Goal: Task Accomplishment & Management: Manage account settings

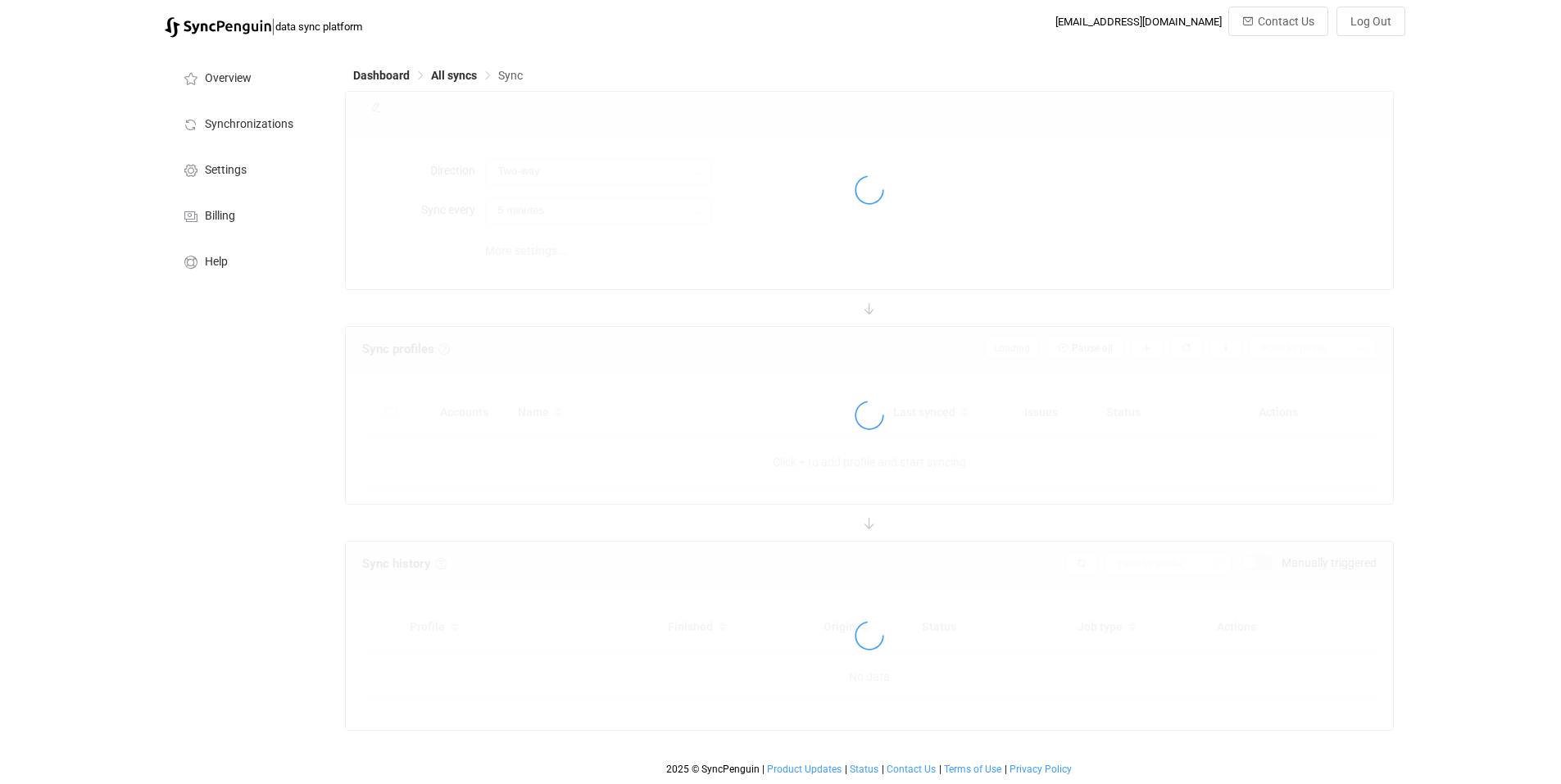
type input "Square → Shopify"
type input "10 minutes"
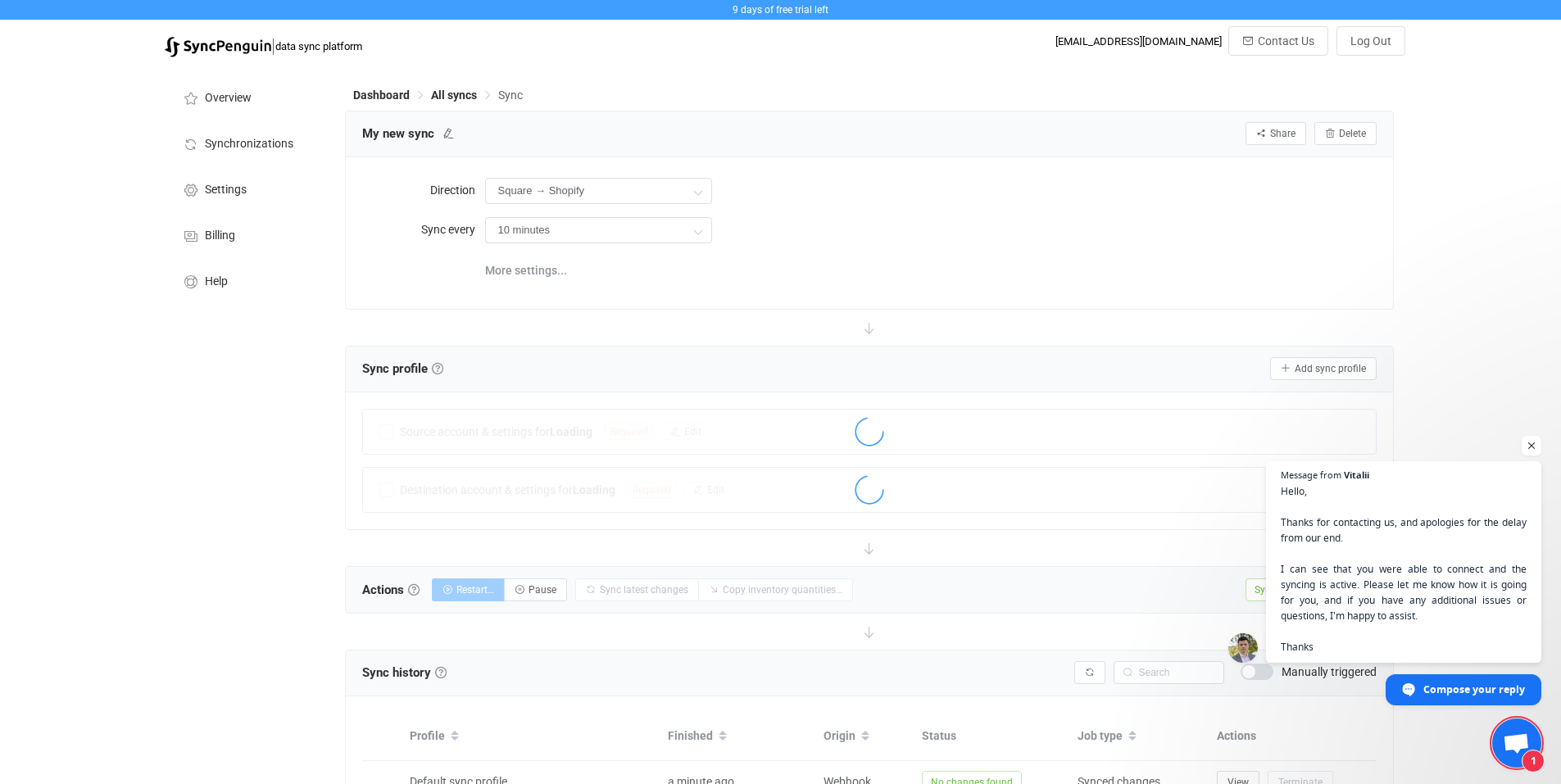
scroll to position [167, 0]
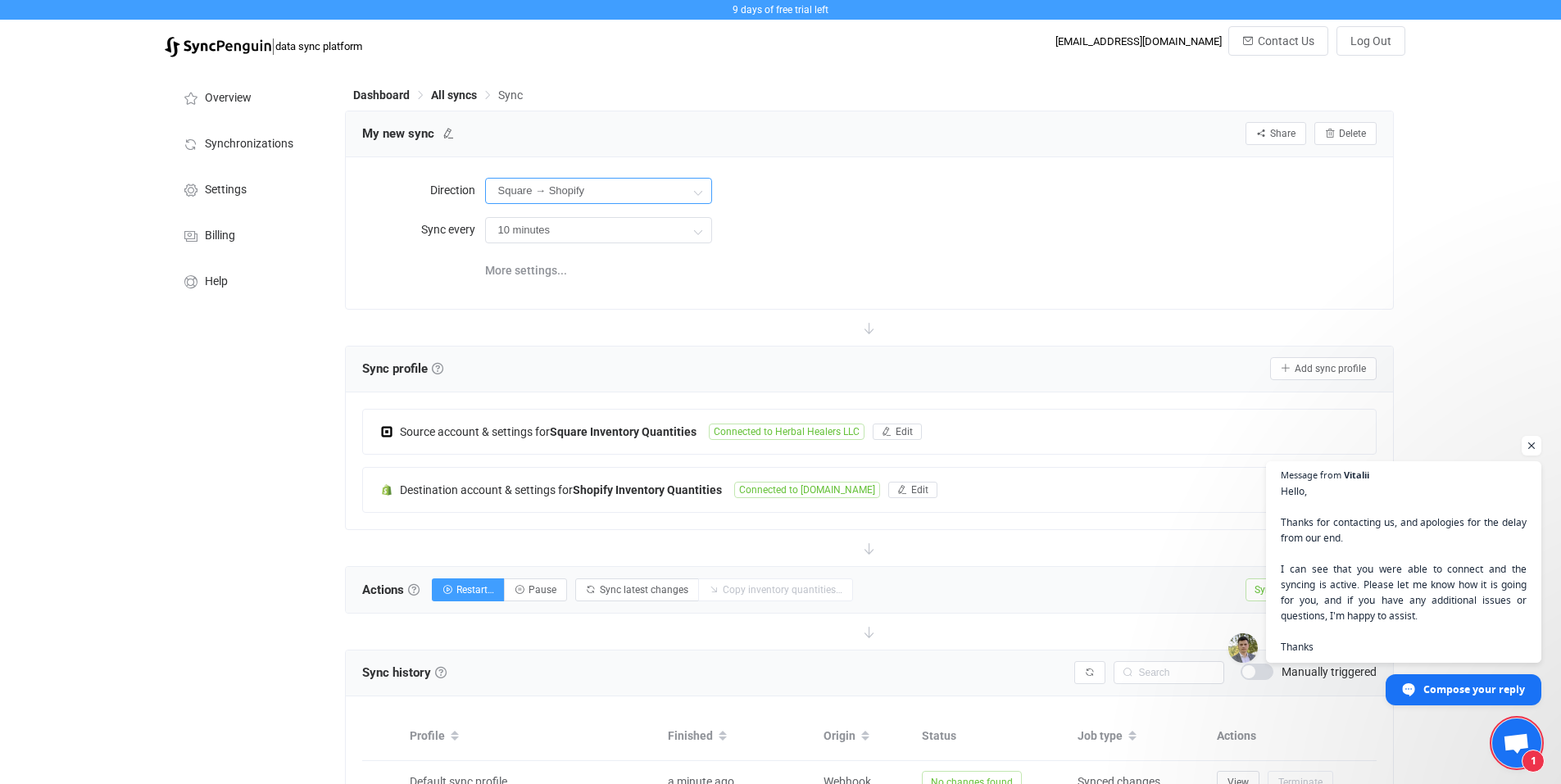
click at [633, 190] on input "Square → Shopify" at bounding box center [599, 191] width 227 height 26
click at [609, 244] on span "Two-way" at bounding box center [592, 238] width 47 height 13
type input "Two-way"
click at [628, 197] on input "Two-way" at bounding box center [599, 191] width 227 height 26
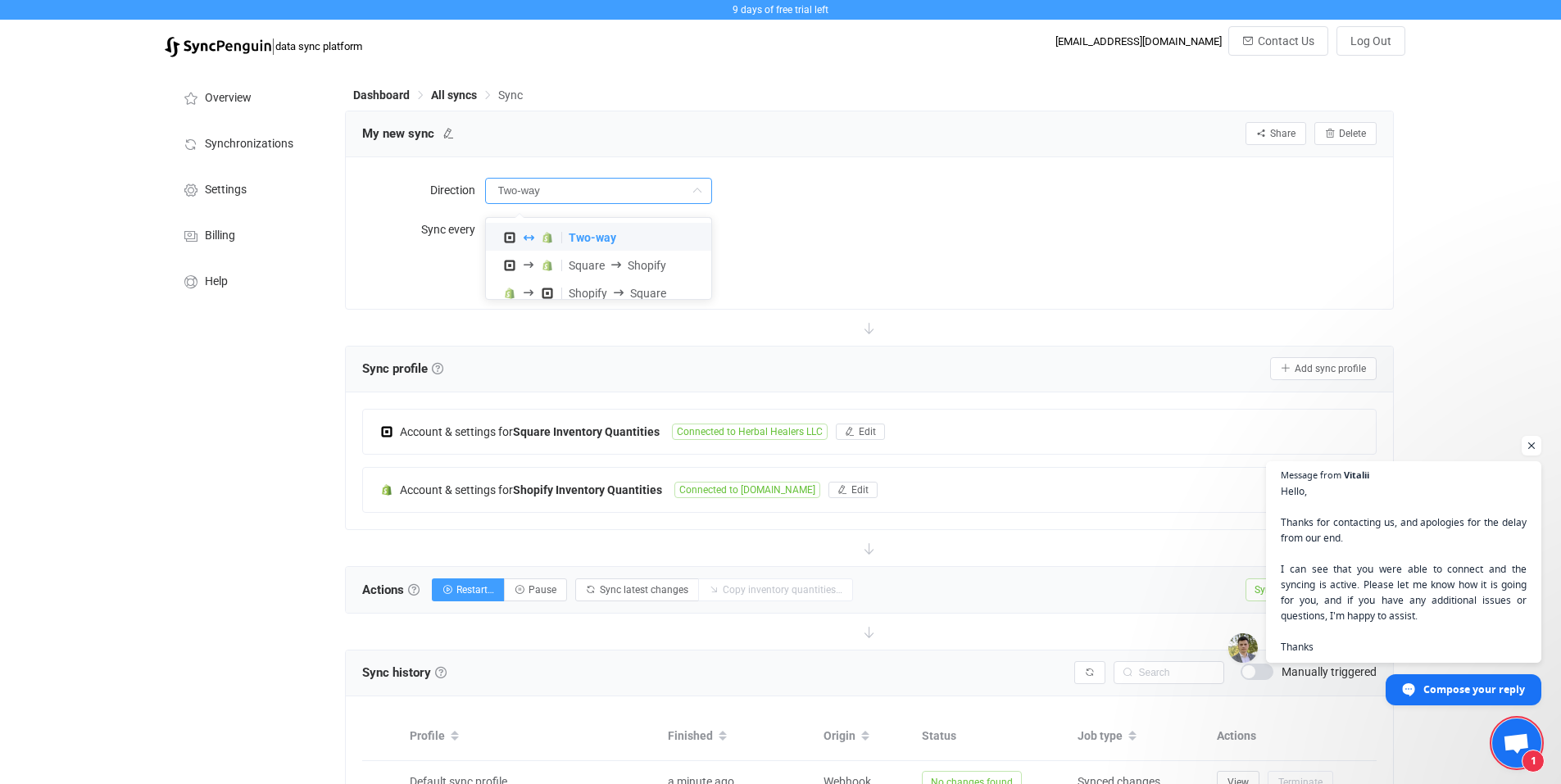
click at [627, 197] on input "Two-way" at bounding box center [599, 191] width 227 height 26
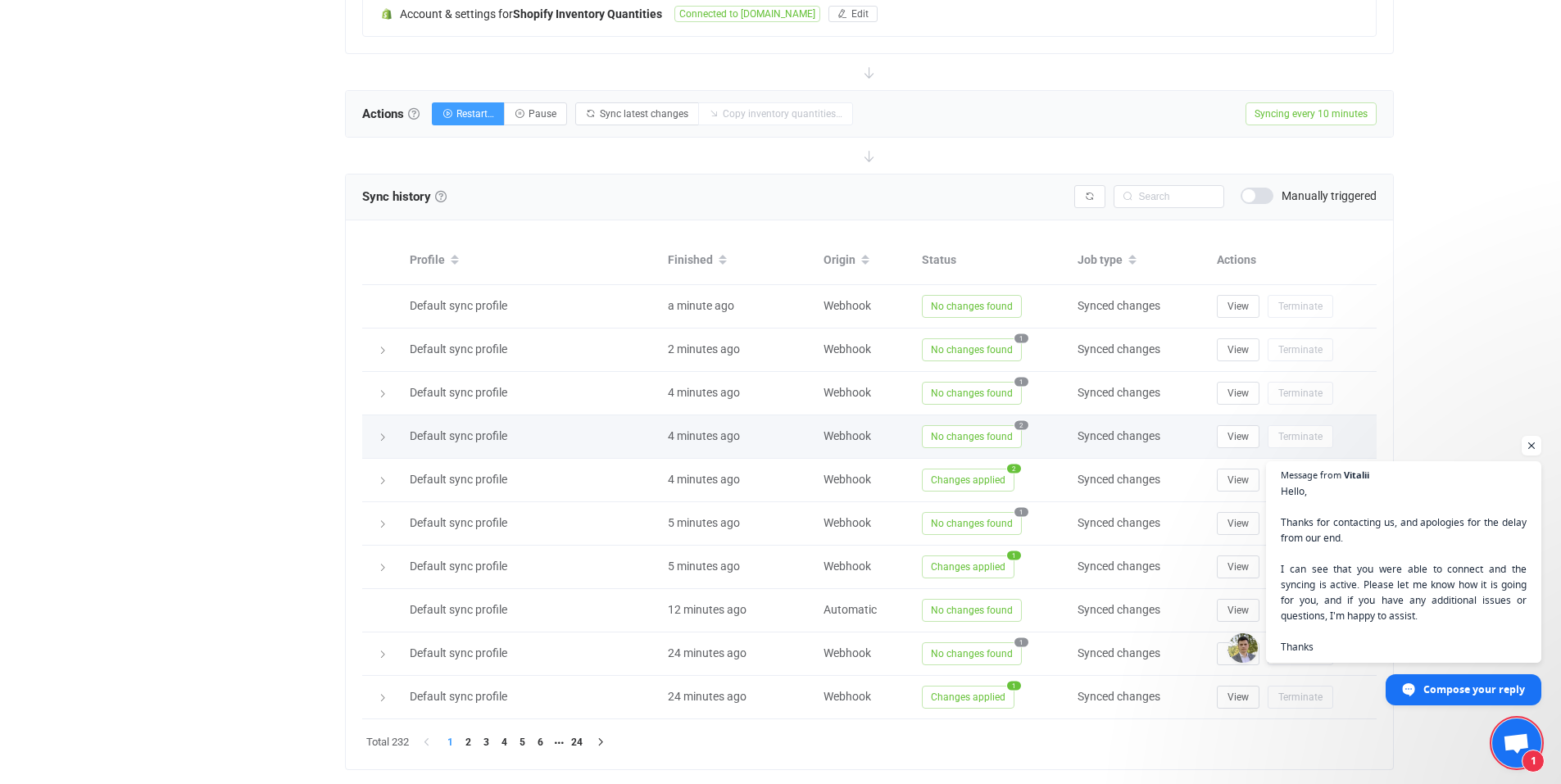
scroll to position [513, 0]
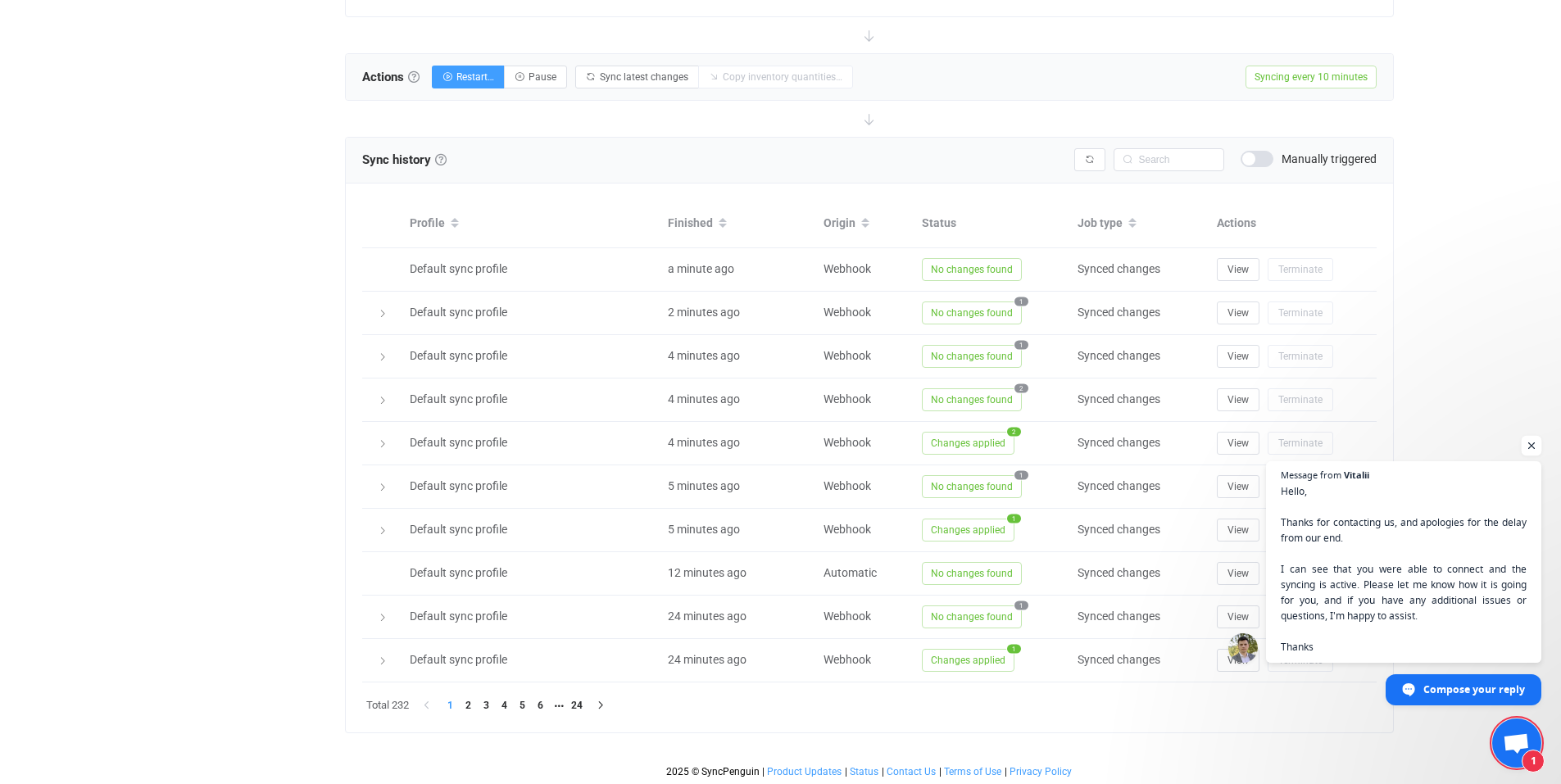
click at [1531, 445] on span "Open chat" at bounding box center [1532, 446] width 21 height 21
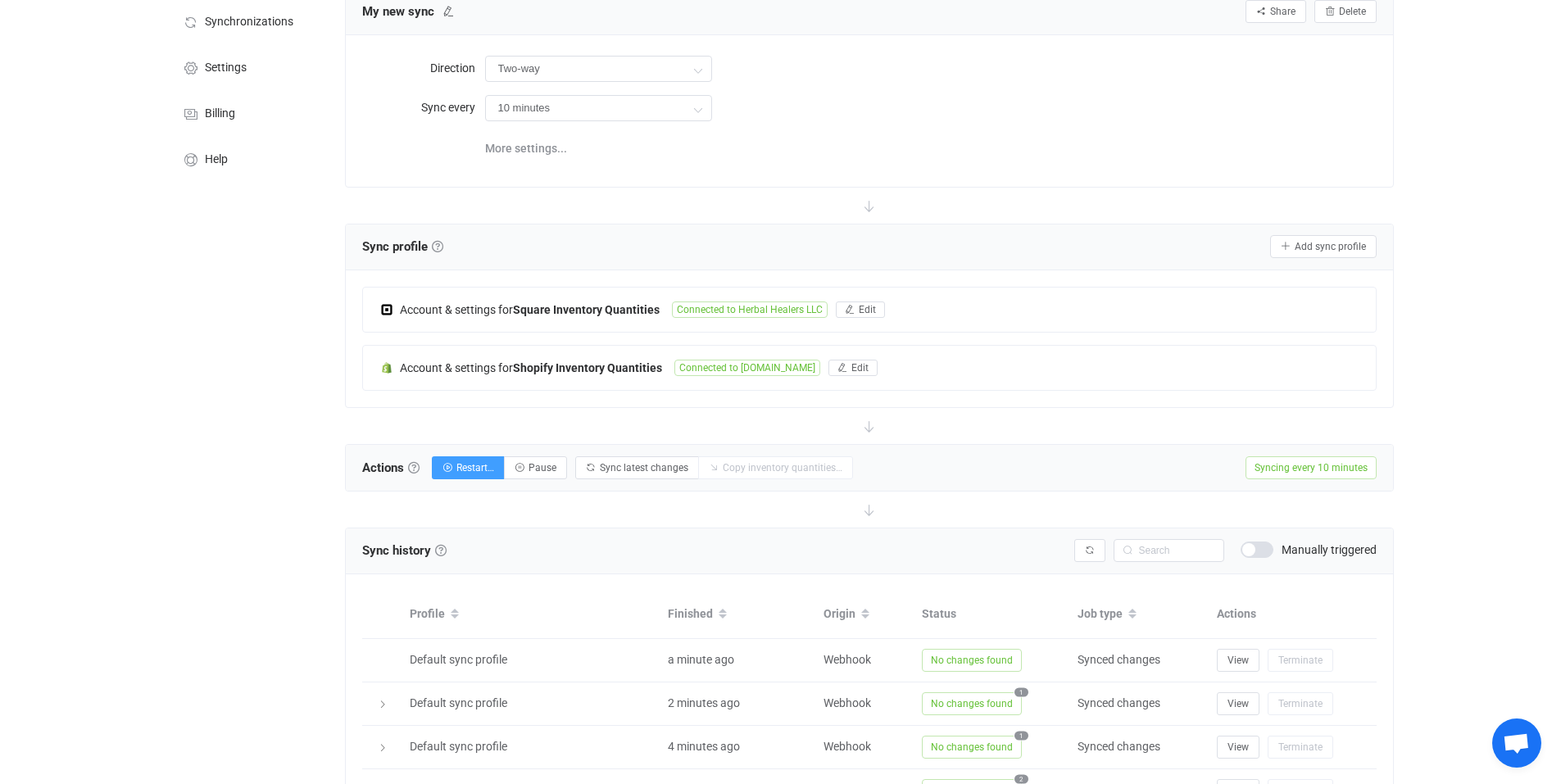
scroll to position [0, 0]
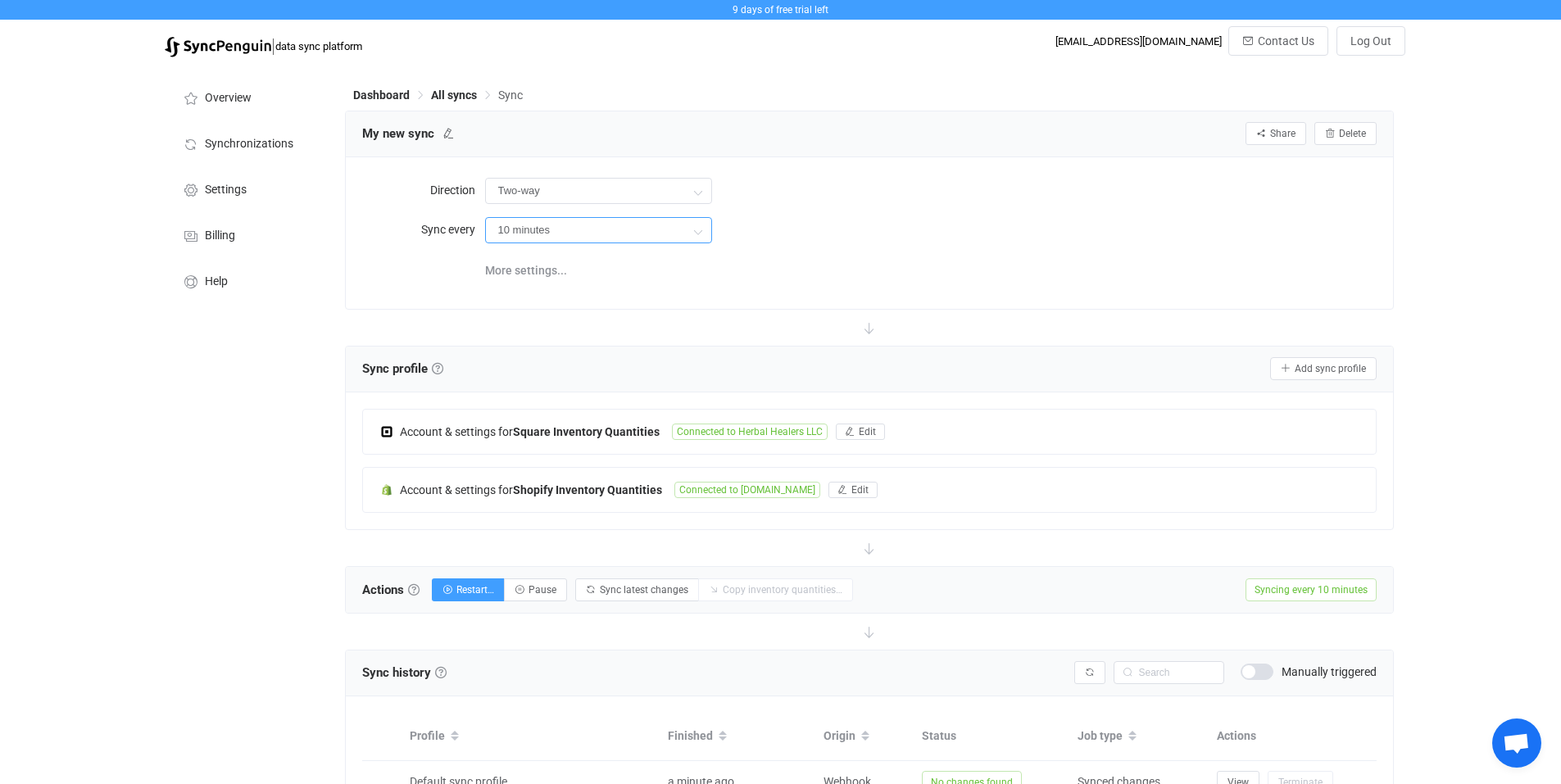
click at [626, 231] on input "10 minutes" at bounding box center [599, 230] width 227 height 26
click at [172, 499] on div "Overview Synchronizations Settings Billing Help" at bounding box center [246, 682] width 180 height 1233
click at [283, 134] on li "Synchronizations" at bounding box center [246, 142] width 164 height 46
